Goal: Transaction & Acquisition: Purchase product/service

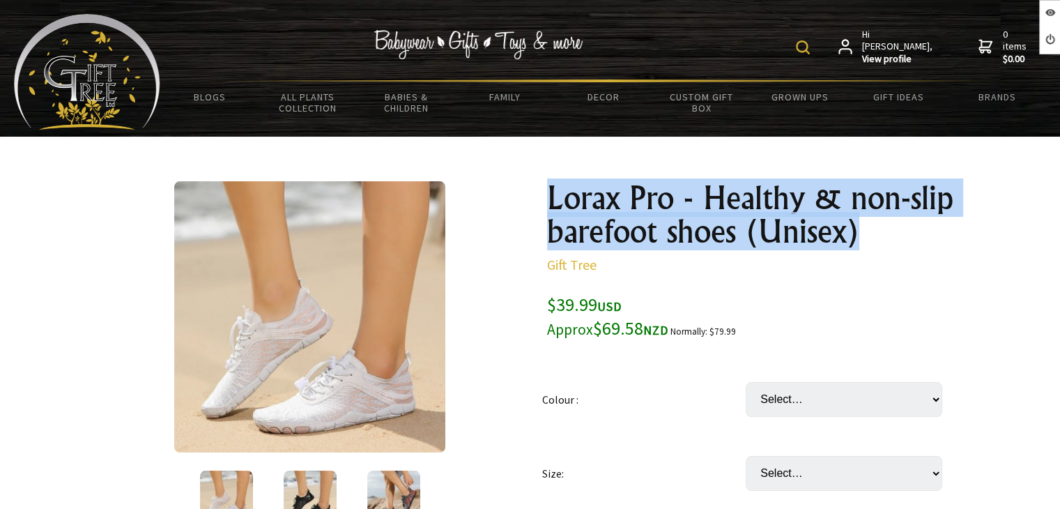
drag, startPoint x: 634, startPoint y: 204, endPoint x: 535, endPoint y: 204, distance: 98.3
click at [551, 201] on h1 "Lorax Pro - Healthy & non-slip barefoot shoes (Unisex)" at bounding box center [750, 214] width 407 height 67
drag, startPoint x: 546, startPoint y: 198, endPoint x: 857, endPoint y: 229, distance: 313.1
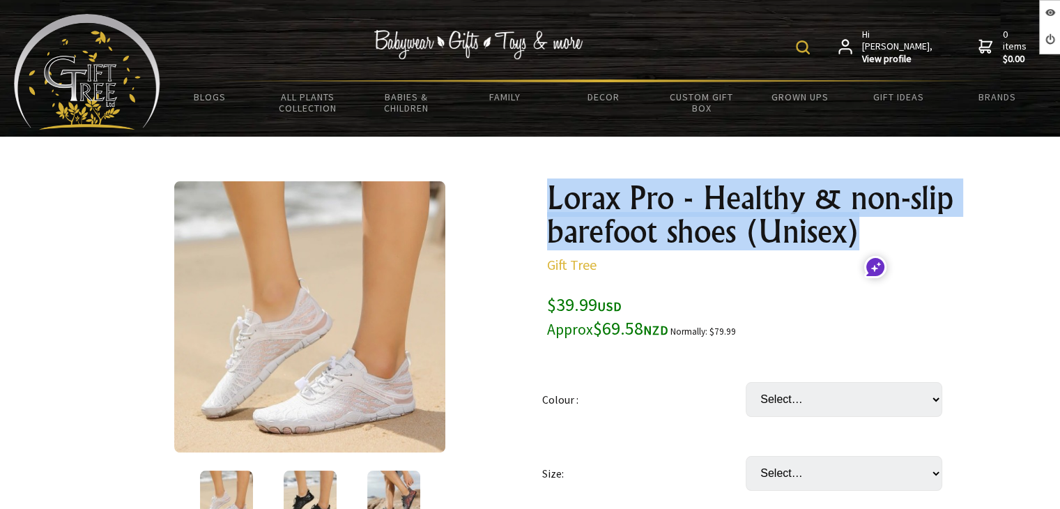
copy h1 "Lorax Pro - Healthy & non-slip barefoot shoes (Unisex)"
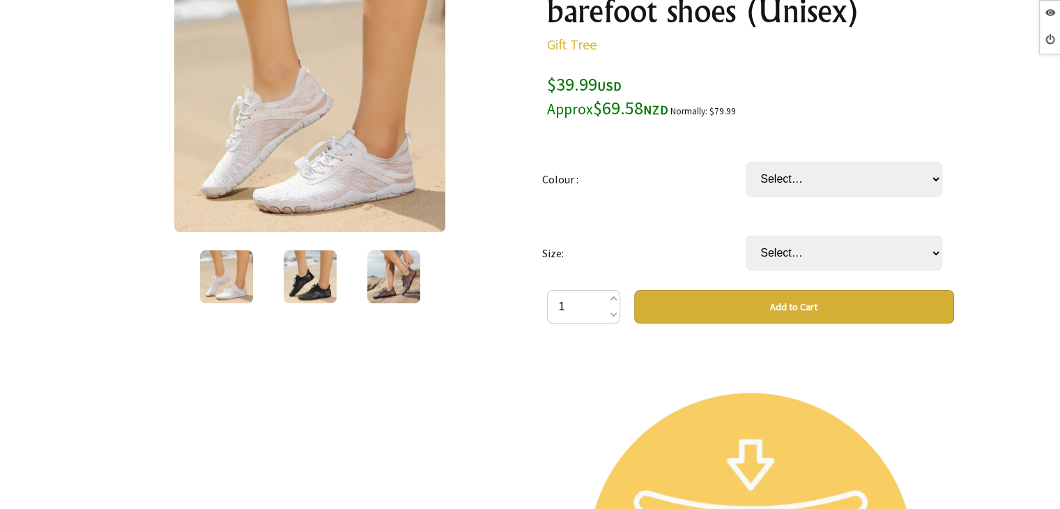
scroll to position [139, 0]
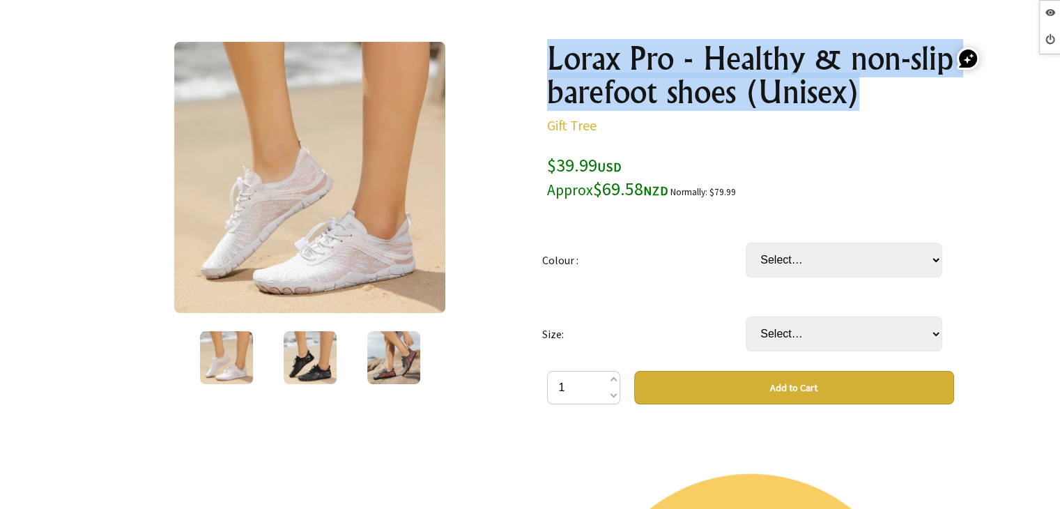
drag, startPoint x: 820, startPoint y: 97, endPoint x: 554, endPoint y: 58, distance: 268.4
click at [547, 60] on h1 "Lorax Pro - Healthy & non-slip barefoot shoes (Unisex)" at bounding box center [750, 75] width 407 height 67
